Goal: Task Accomplishment & Management: Complete application form

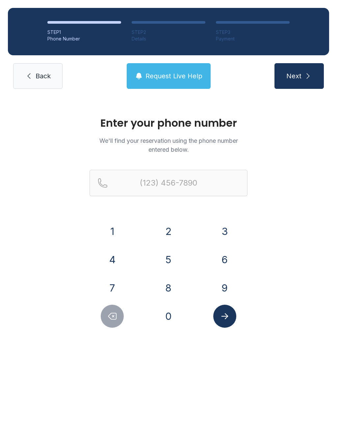
click at [221, 264] on button "6" at bounding box center [224, 259] width 23 height 23
click at [109, 232] on button "1" at bounding box center [112, 231] width 23 height 23
click at [158, 264] on button "5" at bounding box center [168, 259] width 23 height 23
click at [222, 257] on button "6" at bounding box center [224, 259] width 23 height 23
click at [172, 307] on button "0" at bounding box center [168, 316] width 23 height 23
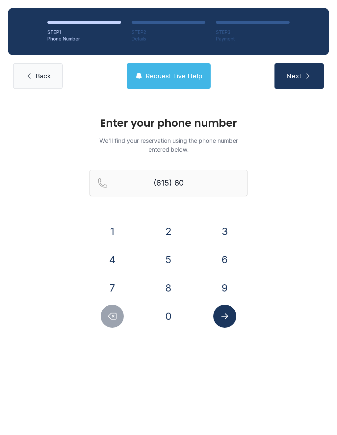
click at [225, 286] on button "9" at bounding box center [224, 287] width 23 height 23
click at [120, 227] on button "1" at bounding box center [112, 231] width 23 height 23
click at [166, 281] on button "8" at bounding box center [168, 287] width 23 height 23
click at [229, 234] on button "3" at bounding box center [224, 231] width 23 height 23
click at [229, 296] on button "9" at bounding box center [224, 287] width 23 height 23
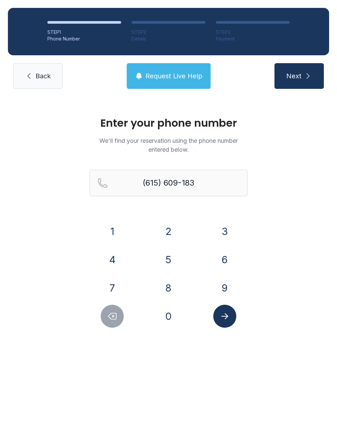
type input "[PHONE_NUMBER]"
click at [228, 315] on icon "Submit lookup form" at bounding box center [225, 316] width 10 height 10
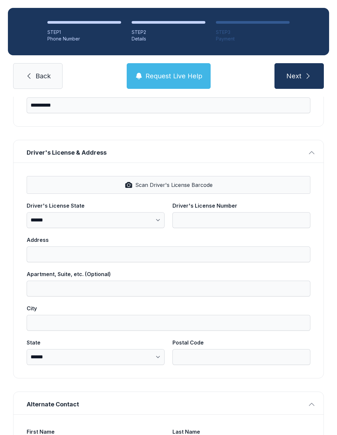
scroll to position [194, 0]
click at [208, 191] on button "Scan Driver's License Barcode" at bounding box center [169, 184] width 284 height 18
select select "**"
type input "********"
type input "**********"
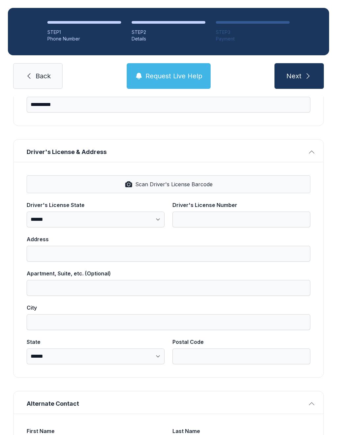
type input "*********"
select select "**"
type input "*****"
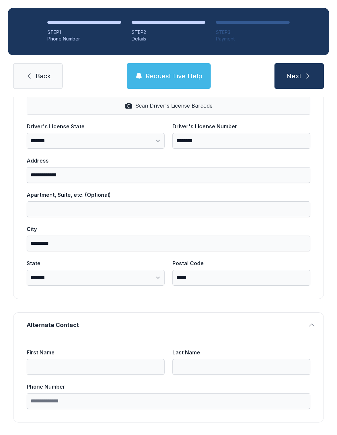
scroll to position [272, 0]
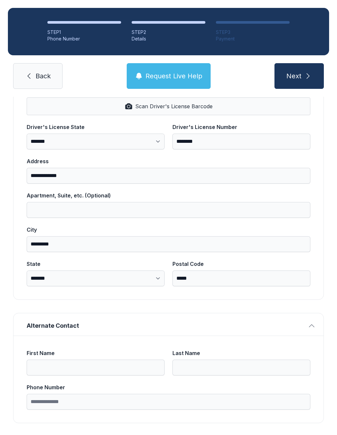
click at [302, 77] on button "Next" at bounding box center [298, 76] width 49 height 26
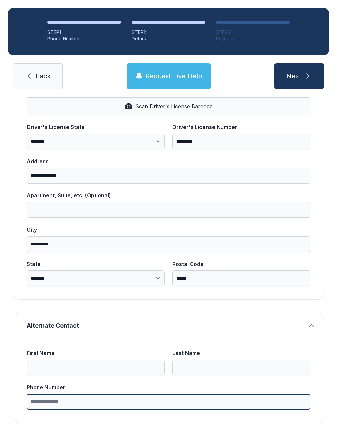
type input "*"
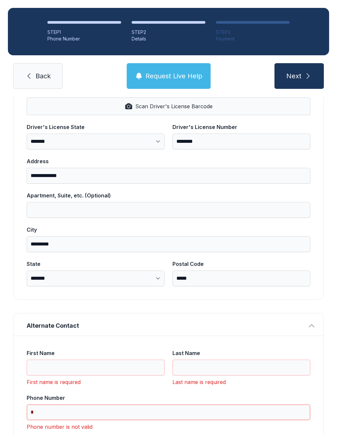
scroll to position [14, 0]
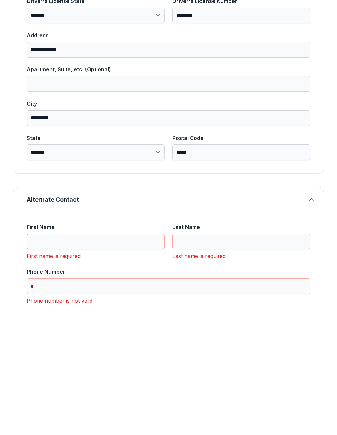
click at [89, 360] on input "First Name" at bounding box center [96, 368] width 138 height 16
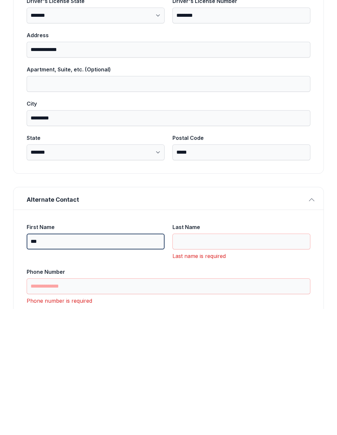
type input "***"
click at [235, 360] on input "Last Name" at bounding box center [241, 368] width 138 height 16
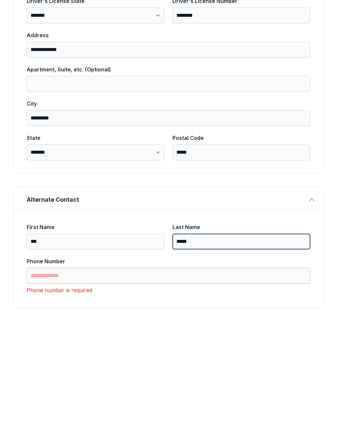
type input "*****"
click at [193, 394] on input "Phone Number" at bounding box center [169, 402] width 284 height 16
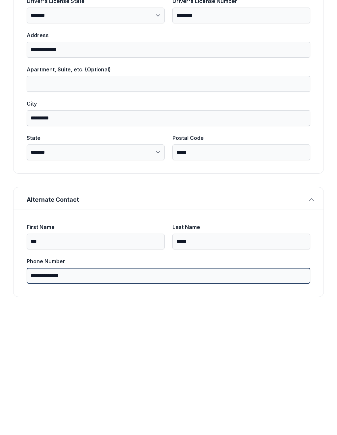
type input "**********"
click at [299, 63] on button "Next" at bounding box center [298, 76] width 49 height 26
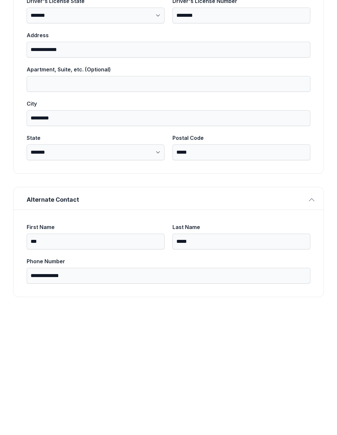
click at [319, 302] on div "**********" at bounding box center [168, 137] width 337 height 625
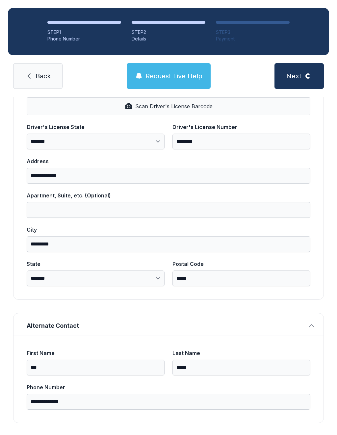
scroll to position [0, 0]
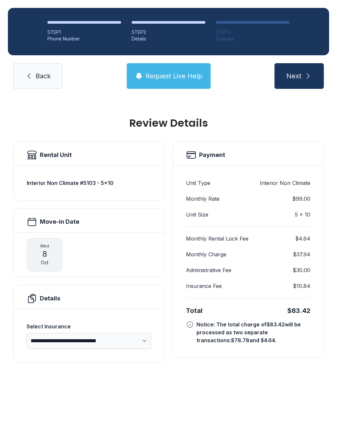
click at [300, 71] on span "Next" at bounding box center [293, 75] width 15 height 9
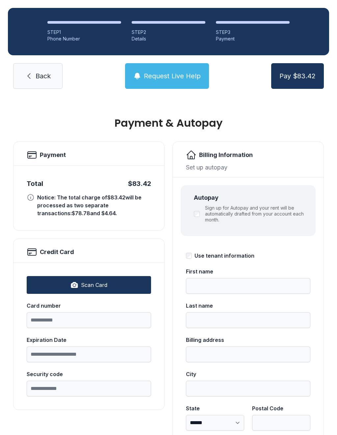
click at [45, 78] on span "Back" at bounding box center [43, 75] width 15 height 9
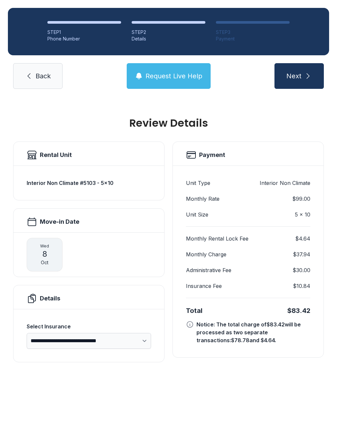
click at [36, 85] on link "Back" at bounding box center [37, 76] width 49 height 26
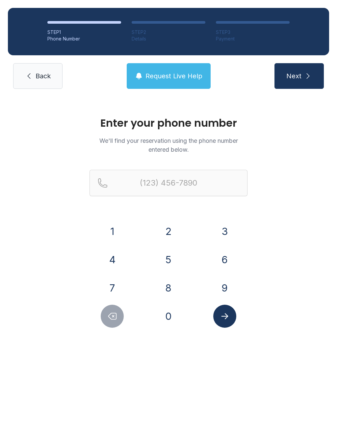
click at [26, 77] on icon at bounding box center [29, 76] width 8 height 8
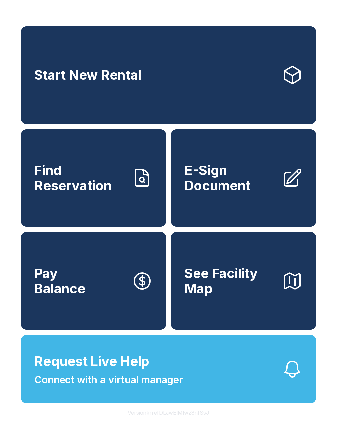
click at [236, 189] on span "E-Sign Document" at bounding box center [230, 178] width 92 height 30
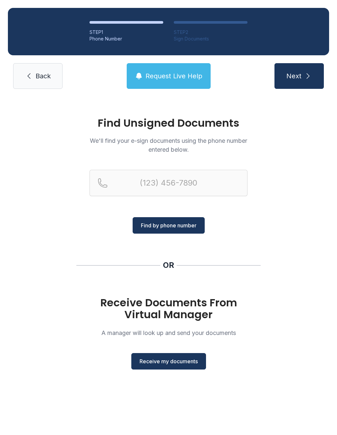
click at [184, 357] on button "Receive my documents" at bounding box center [168, 361] width 75 height 16
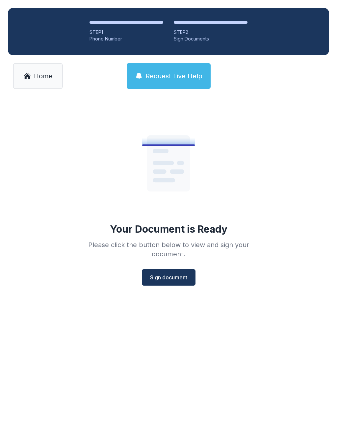
click at [165, 279] on span "Sign document" at bounding box center [168, 277] width 37 height 8
click at [50, 73] on span "Home" at bounding box center [43, 75] width 19 height 9
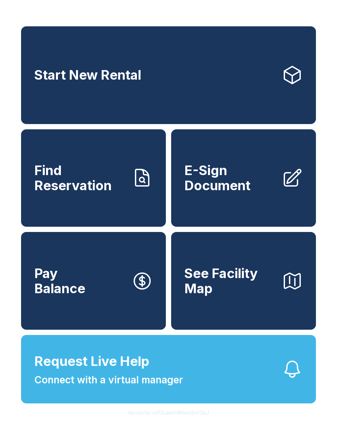
click at [113, 193] on span "Find Reservation" at bounding box center [80, 178] width 92 height 30
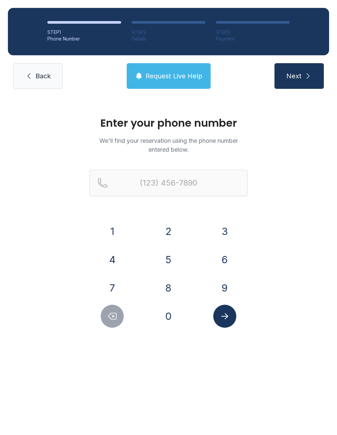
click at [229, 264] on button "6" at bounding box center [224, 259] width 23 height 23
click at [112, 228] on button "1" at bounding box center [112, 231] width 23 height 23
click at [164, 262] on button "5" at bounding box center [168, 259] width 23 height 23
click at [211, 261] on div "6" at bounding box center [225, 259] width 46 height 23
click at [227, 265] on button "6" at bounding box center [224, 259] width 23 height 23
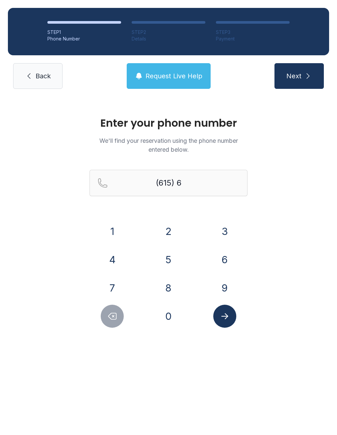
click at [177, 319] on button "0" at bounding box center [168, 316] width 23 height 23
click at [229, 284] on button "9" at bounding box center [224, 287] width 23 height 23
click at [111, 236] on button "1" at bounding box center [112, 231] width 23 height 23
click at [167, 286] on button "8" at bounding box center [168, 287] width 23 height 23
click at [226, 231] on button "3" at bounding box center [224, 231] width 23 height 23
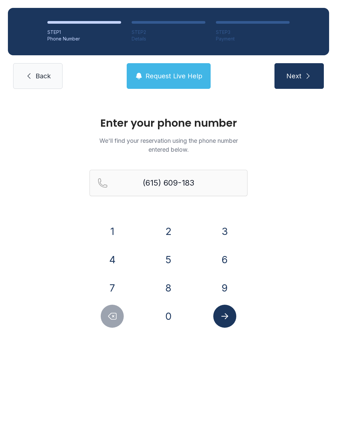
click at [226, 286] on button "9" at bounding box center [224, 287] width 23 height 23
type input "[PHONE_NUMBER]"
click at [220, 323] on button "Submit lookup form" at bounding box center [224, 316] width 23 height 23
click at [228, 315] on icon "Submit lookup form" at bounding box center [225, 316] width 10 height 10
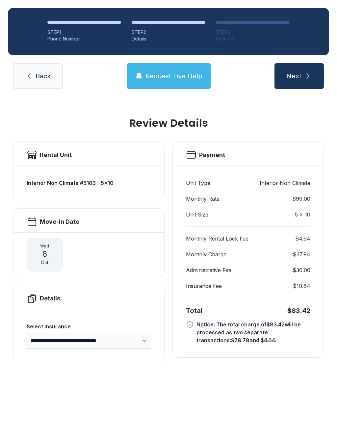
click at [23, 81] on link "Back" at bounding box center [37, 76] width 49 height 26
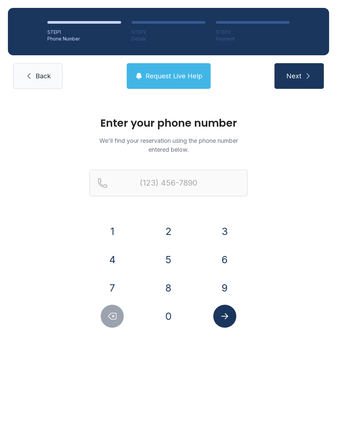
click at [29, 72] on link "Back" at bounding box center [37, 76] width 49 height 26
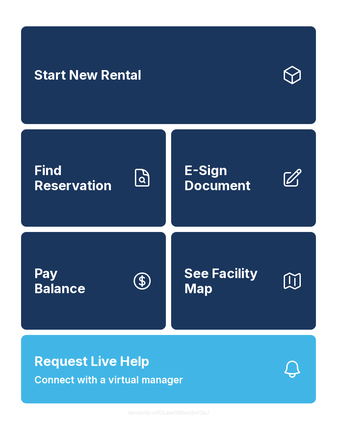
click at [266, 185] on span "E-Sign Document" at bounding box center [230, 178] width 92 height 30
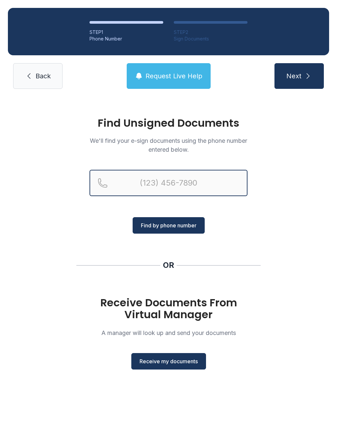
click at [209, 170] on input "Reservation phone number" at bounding box center [168, 183] width 158 height 26
type input "[PHONE_NUMBER]"
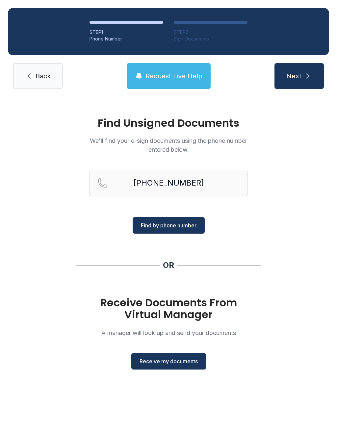
click at [193, 222] on span "Find by phone number" at bounding box center [169, 225] width 56 height 8
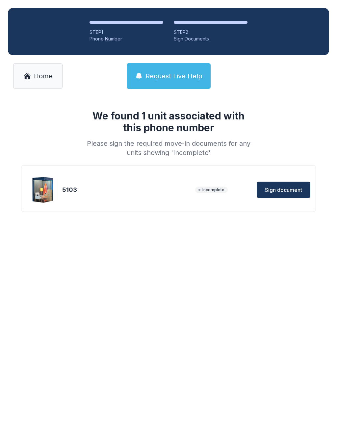
click at [290, 195] on button "Sign document" at bounding box center [284, 190] width 54 height 16
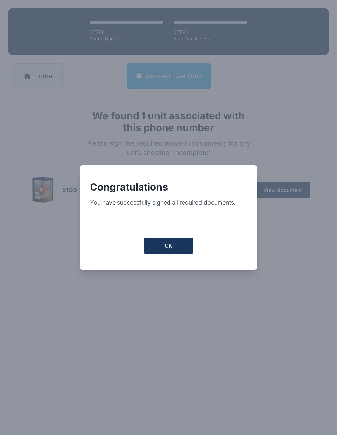
click at [165, 244] on button "OK" at bounding box center [168, 246] width 49 height 16
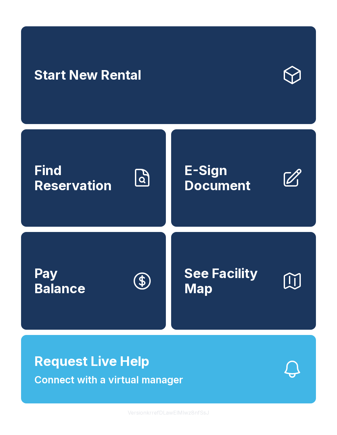
click at [220, 187] on span "E-Sign Document" at bounding box center [230, 178] width 92 height 30
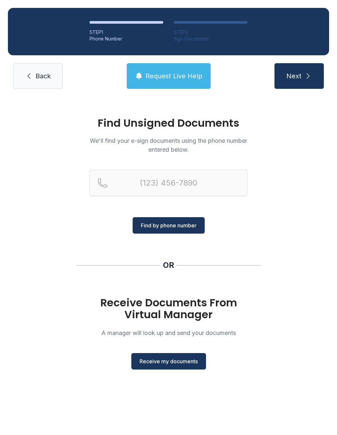
click at [188, 362] on span "Receive my documents" at bounding box center [169, 361] width 58 height 8
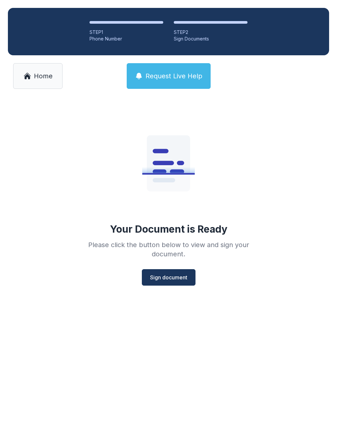
click at [173, 282] on button "Sign document" at bounding box center [169, 277] width 54 height 16
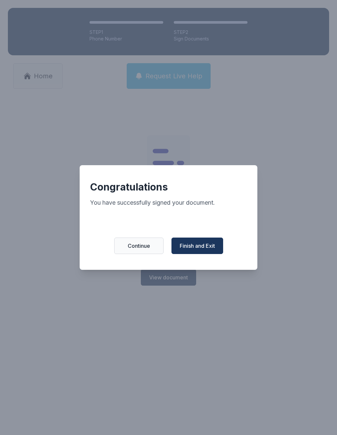
click at [171, 250] on button "Finish and Exit" at bounding box center [197, 246] width 52 height 16
